Goal: Contribute content

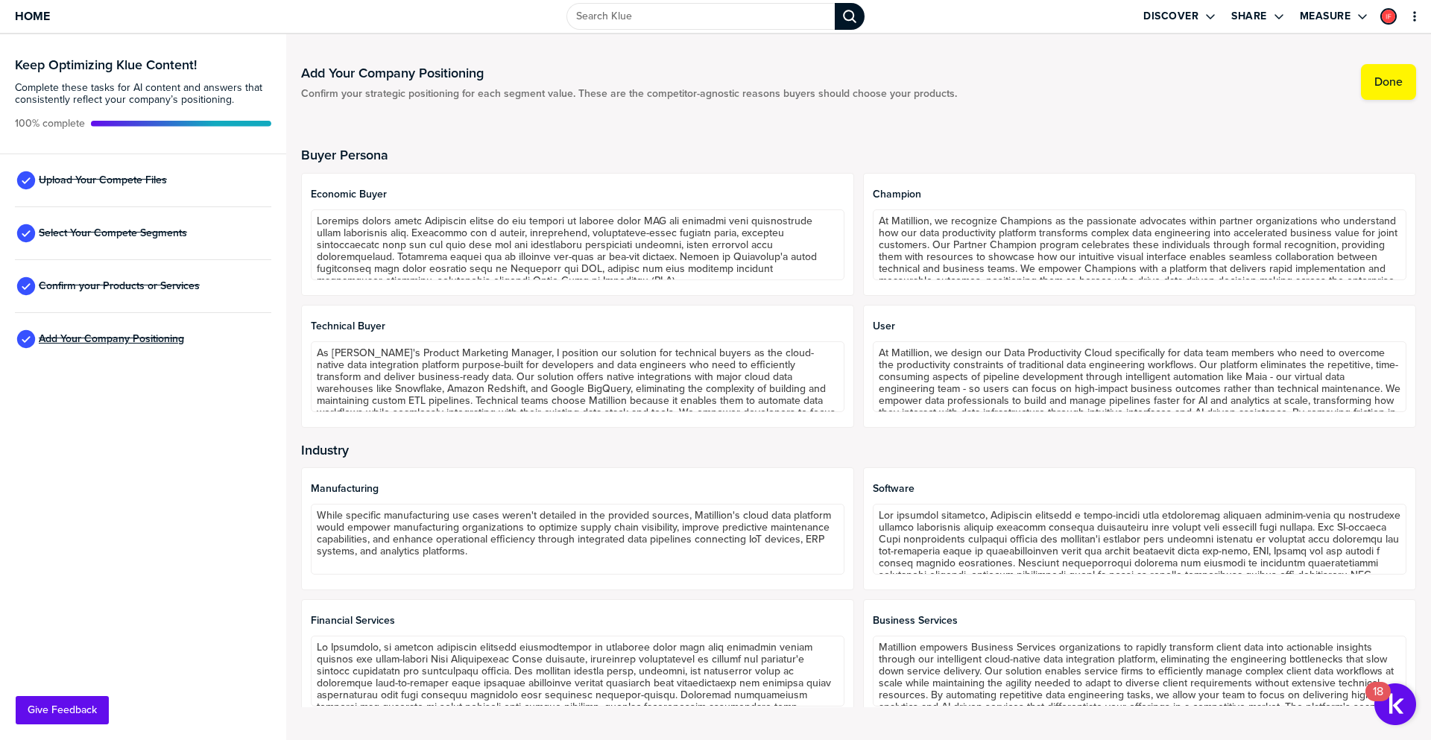
click at [121, 343] on span "Add Your Company Positioning" at bounding box center [111, 339] width 145 height 12
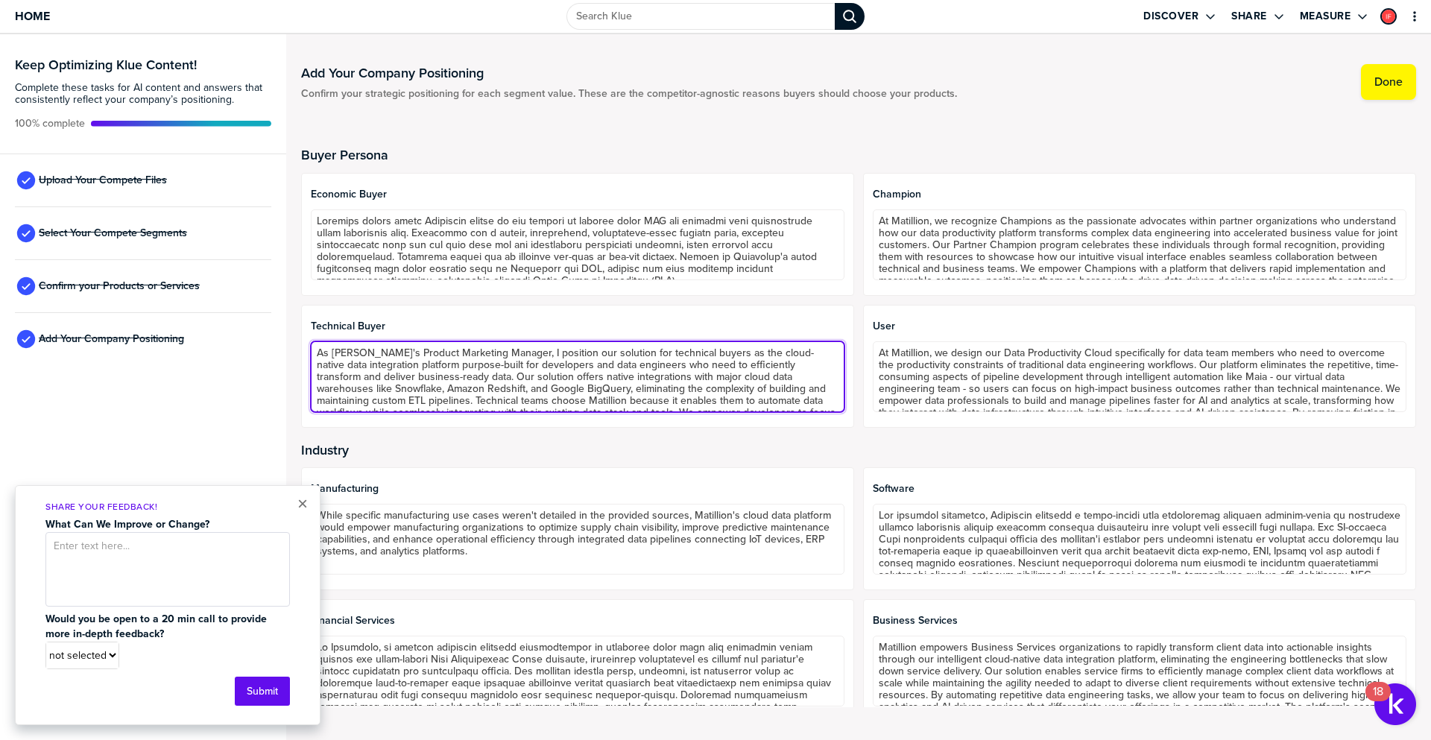
click at [507, 367] on textarea "As [PERSON_NAME]'s Product Marketing Manager, I position our solution for techn…" at bounding box center [578, 376] width 534 height 71
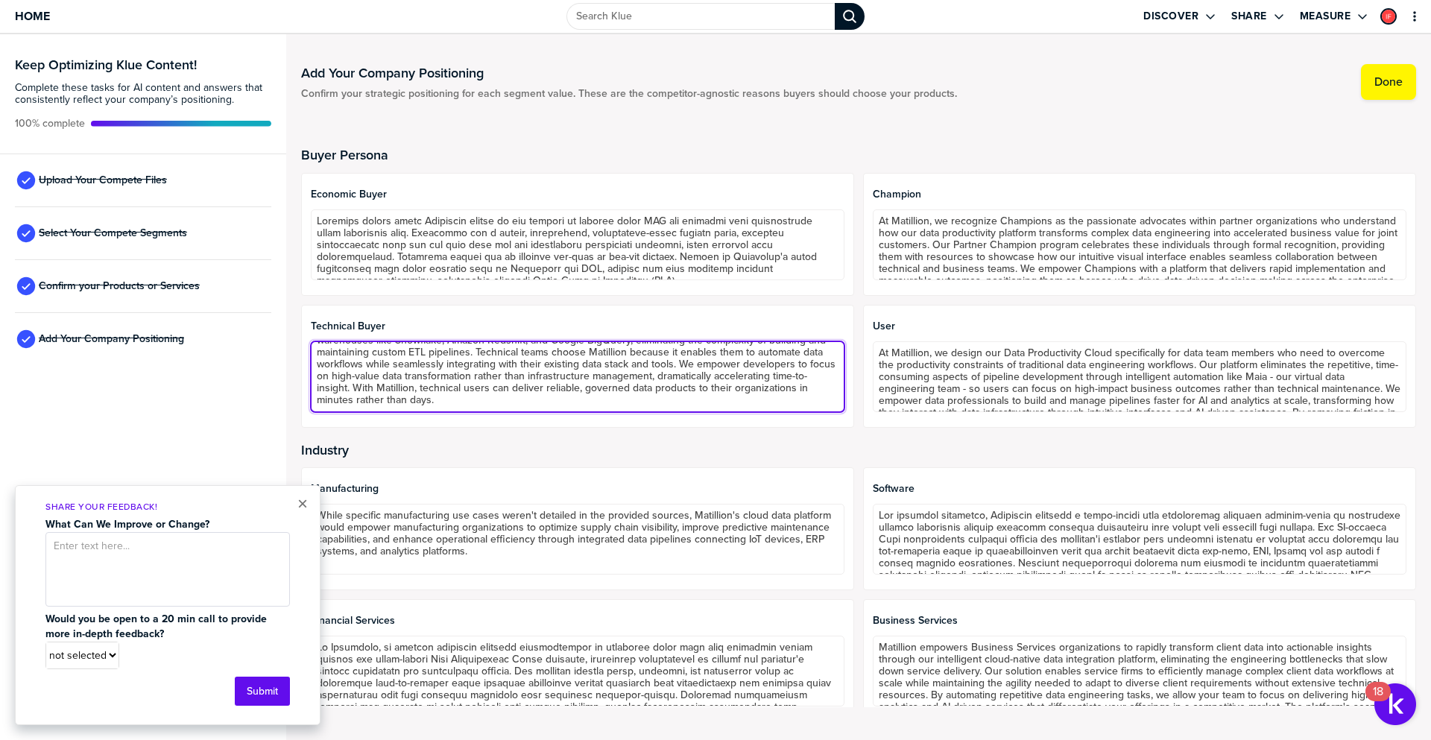
click at [488, 376] on textarea "As [PERSON_NAME]'s Product Marketing Manager, I position our solution for techn…" at bounding box center [578, 376] width 534 height 71
paste textarea "Matillion is a cloud-native data transformation platform designed for diverse u…"
type textarea "Matillion is a cloud-native data transformation platform designed for diverse u…"
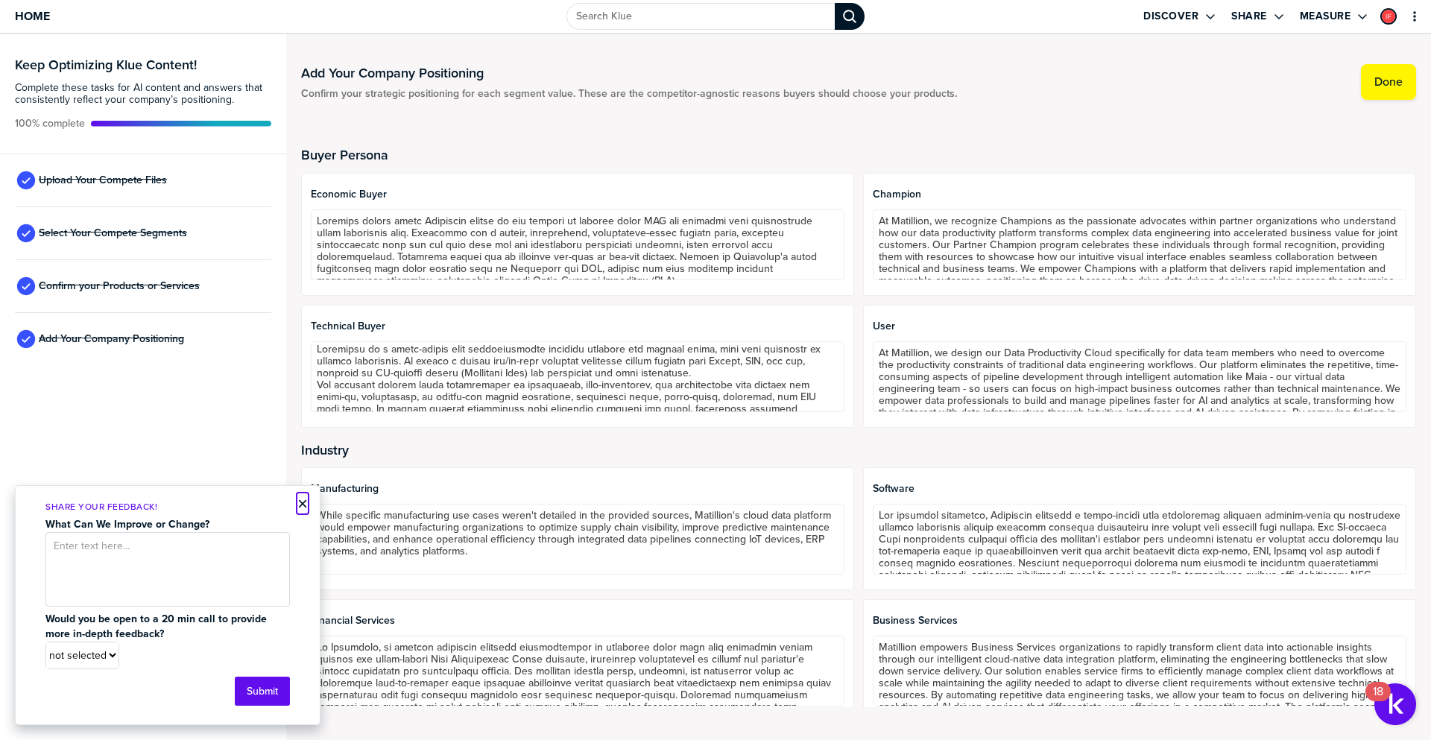
click at [297, 503] on button "×" at bounding box center [302, 504] width 10 height 18
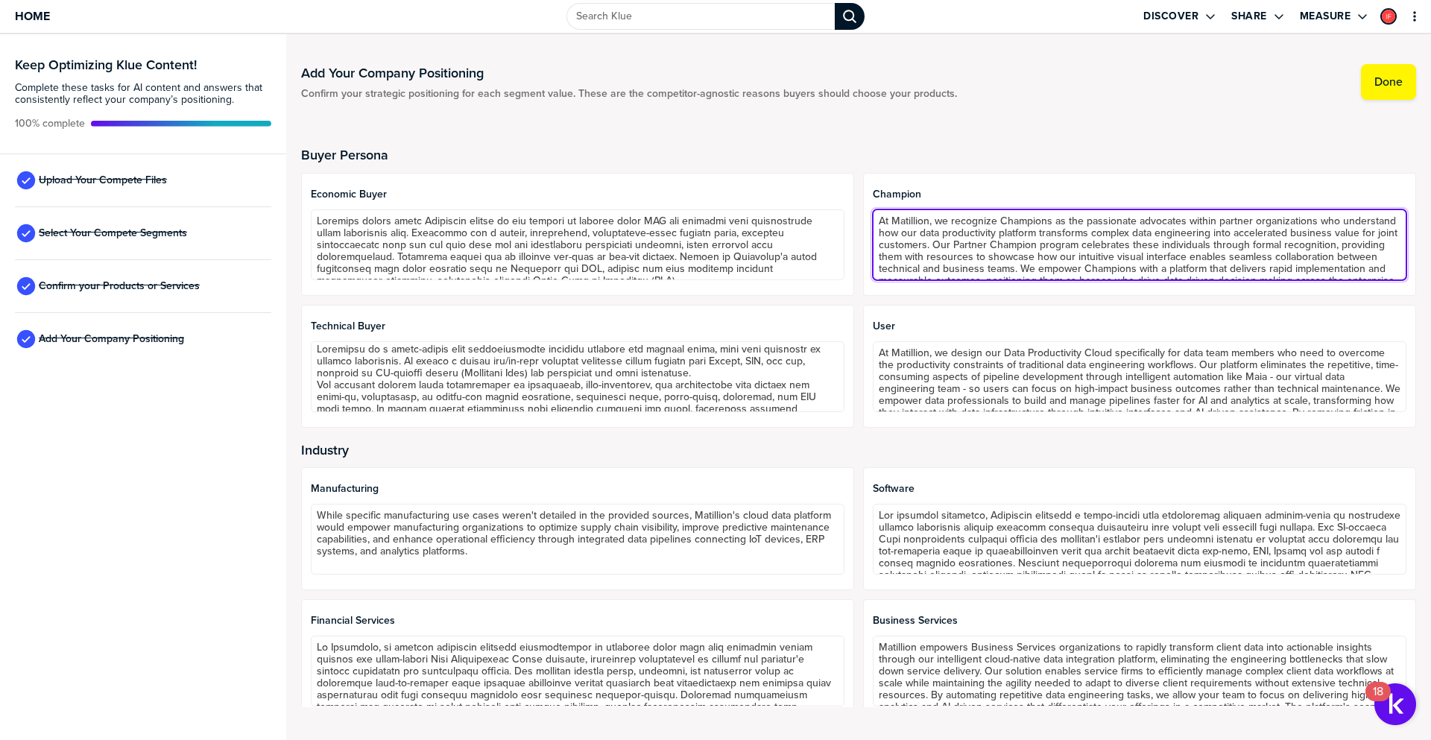
click at [1031, 247] on textarea "At Matillion, we recognize Champions as the passionate advocates within partner…" at bounding box center [1140, 244] width 534 height 71
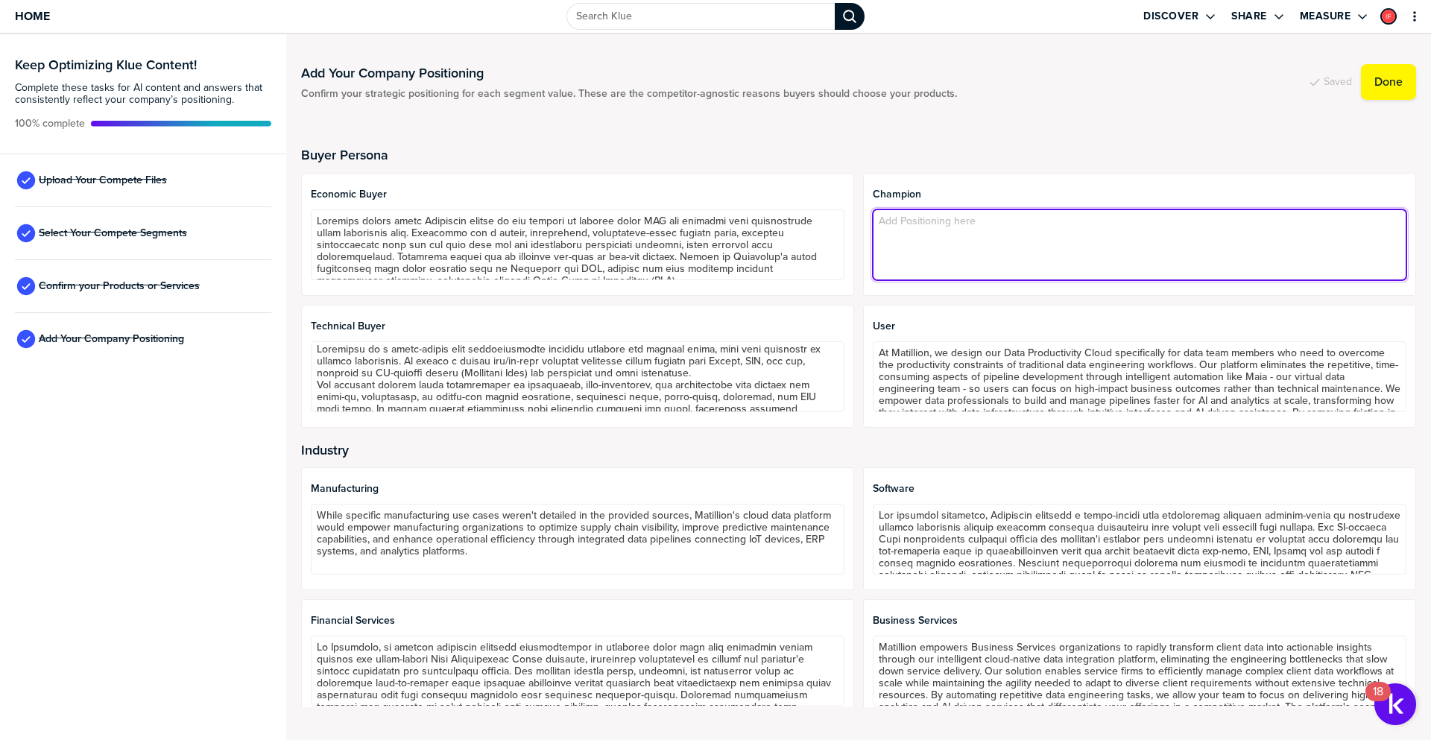
click at [950, 247] on textarea at bounding box center [1140, 244] width 534 height 71
paste textarea "We recognize Matillion champions as passionate advocates for Matillion as the a…"
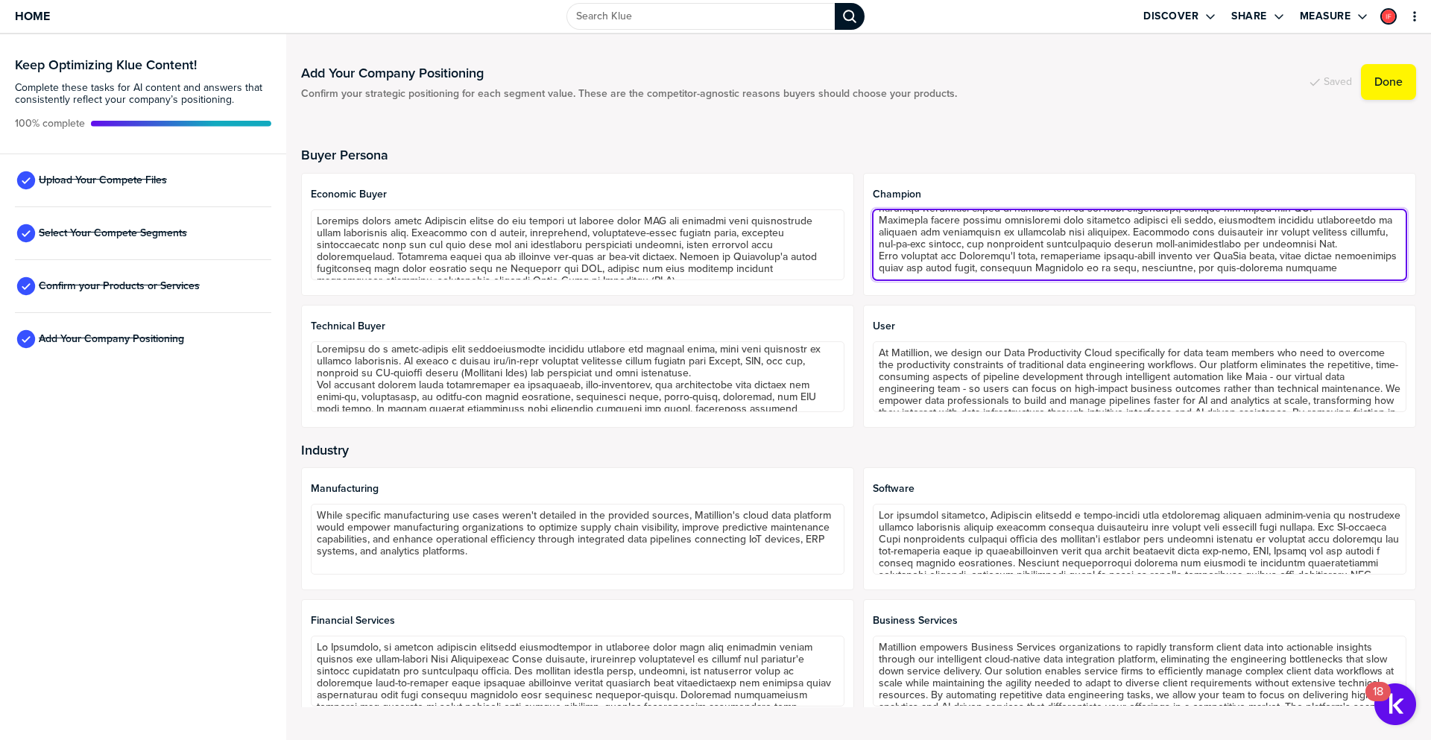
scroll to position [108, 0]
type textarea "We recognize Matillion champions as passionate advocates for Matillion as the a…"
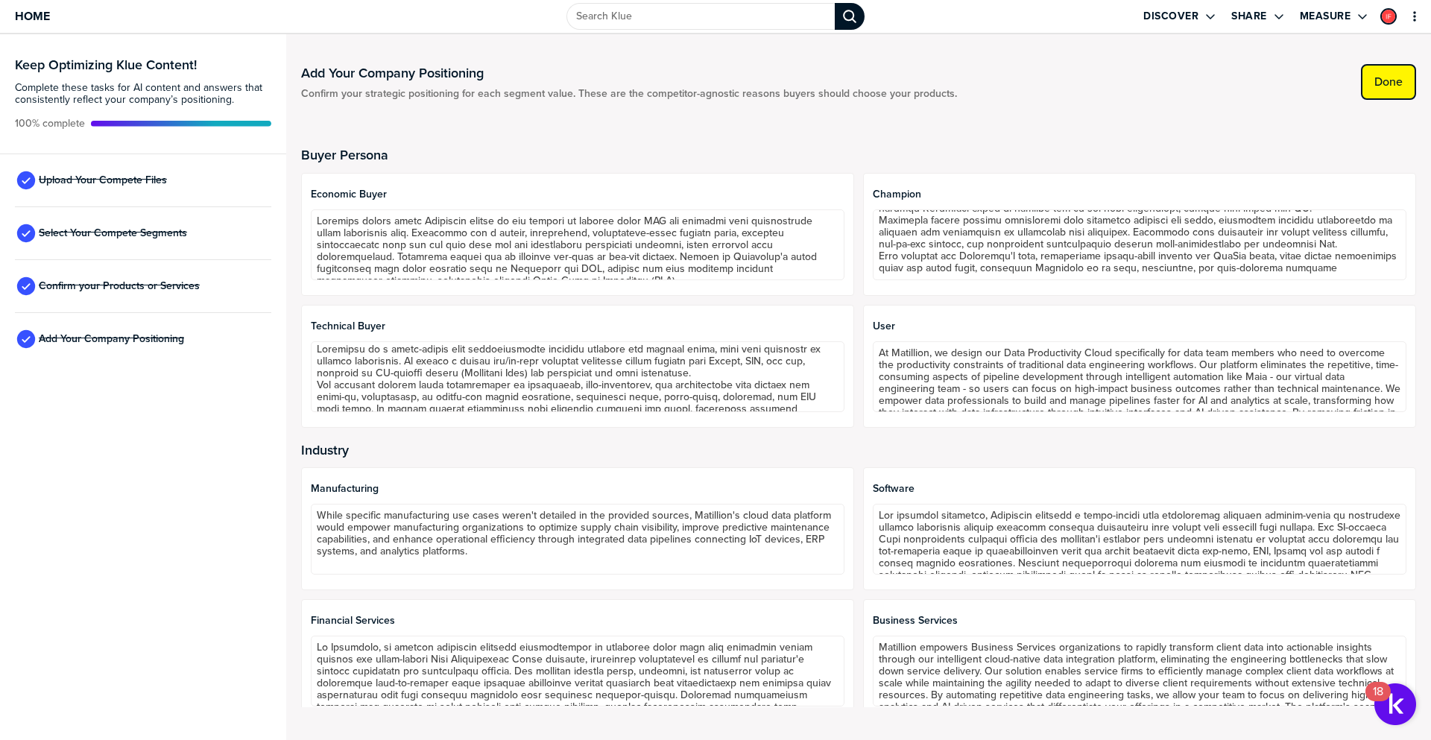
click at [1388, 78] on label "Done" at bounding box center [1388, 82] width 28 height 15
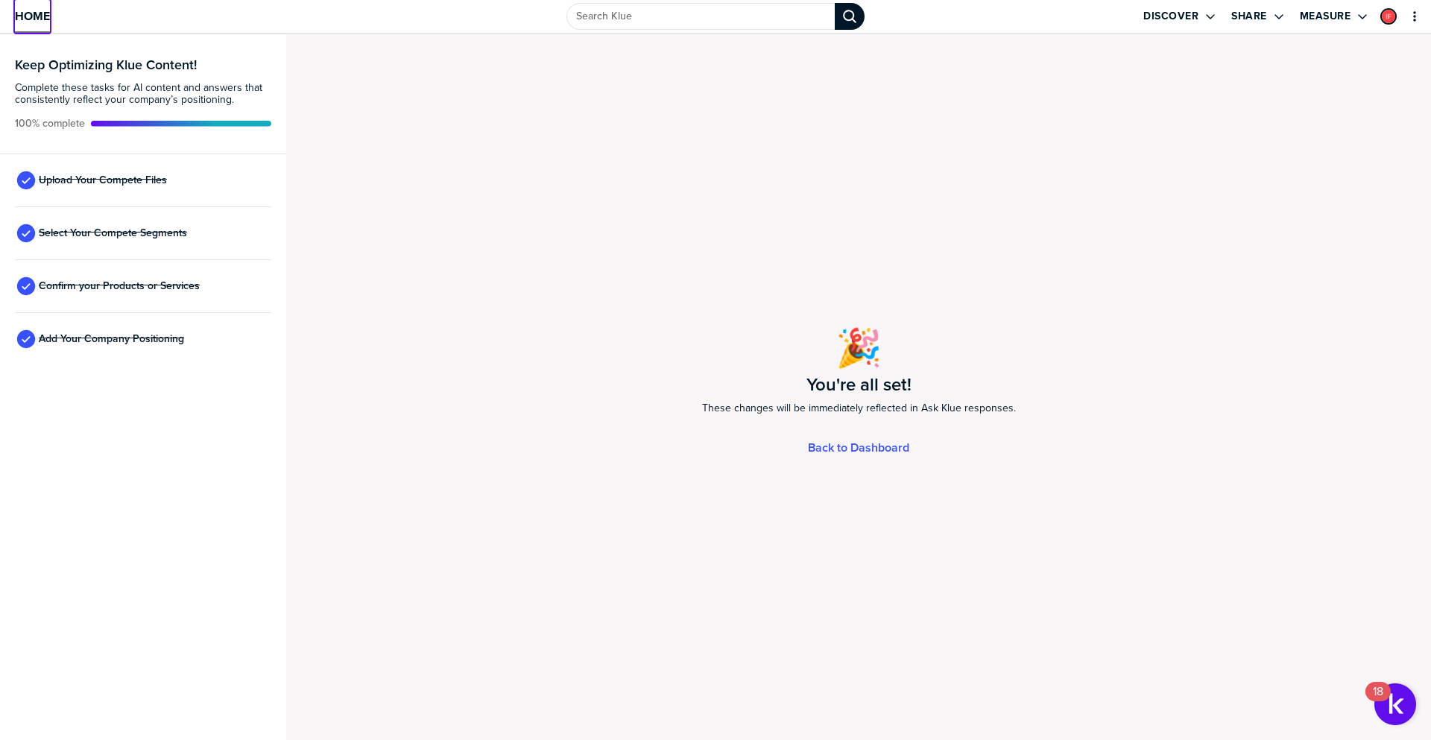
click at [42, 19] on span "Home" at bounding box center [32, 16] width 35 height 13
